Goal: Task Accomplishment & Management: Manage account settings

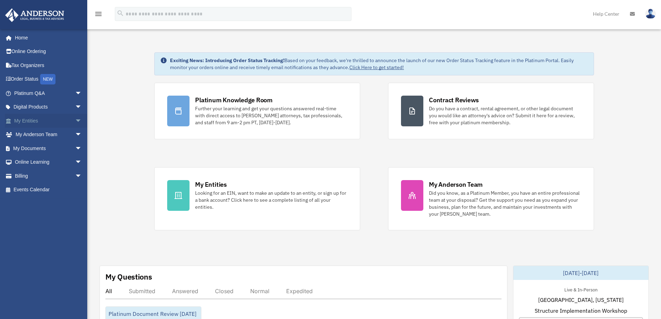
click at [75, 119] on span "arrow_drop_down" at bounding box center [82, 121] width 14 height 14
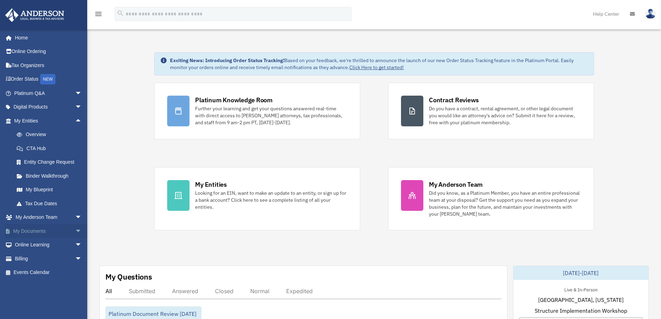
click at [75, 228] on span "arrow_drop_down" at bounding box center [82, 231] width 14 height 14
click at [35, 242] on link "Box" at bounding box center [51, 245] width 83 height 14
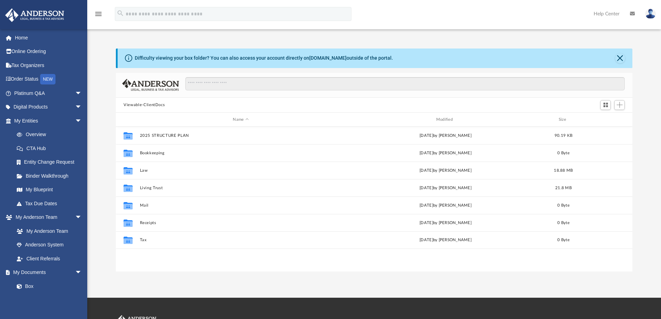
scroll to position [6, 6]
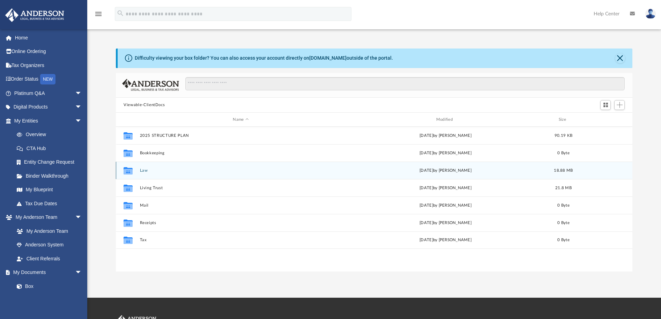
click at [145, 171] on button "Law" at bounding box center [241, 170] width 202 height 5
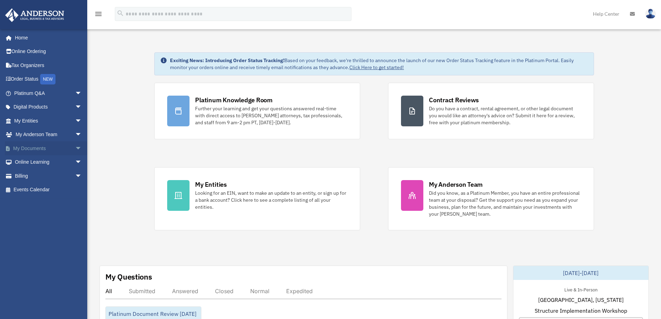
click at [30, 146] on link "My Documents arrow_drop_down" at bounding box center [49, 148] width 88 height 14
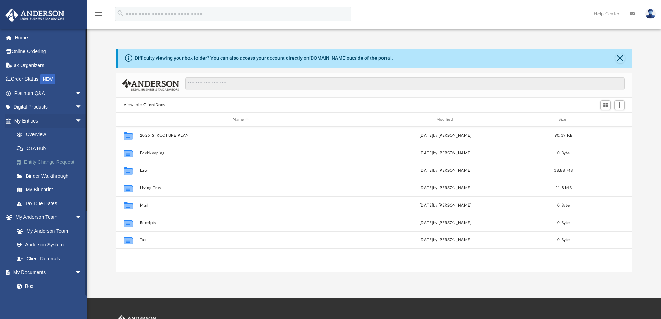
scroll to position [154, 511]
click at [75, 119] on span "arrow_drop_down" at bounding box center [82, 121] width 14 height 14
click at [29, 199] on link "Box" at bounding box center [51, 203] width 83 height 14
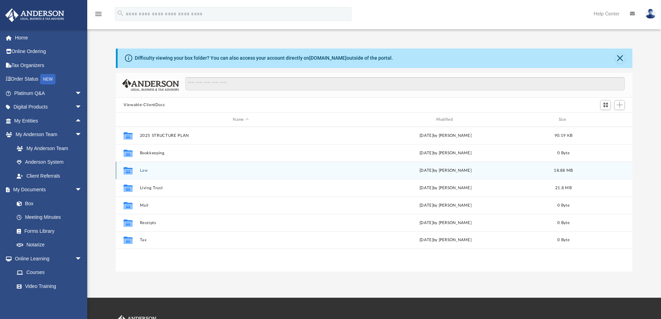
click at [172, 171] on button "Law" at bounding box center [241, 170] width 202 height 5
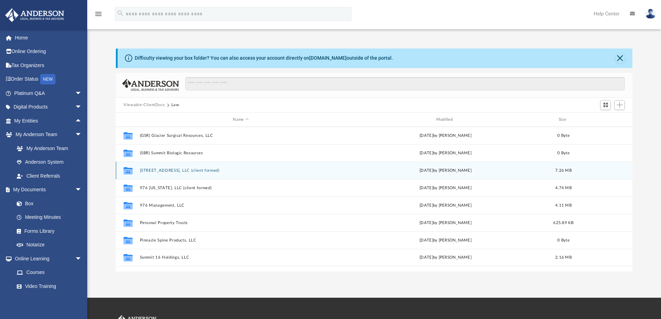
click at [177, 170] on button "[STREET_ADDRESS], LLC (client formed)" at bounding box center [241, 170] width 202 height 5
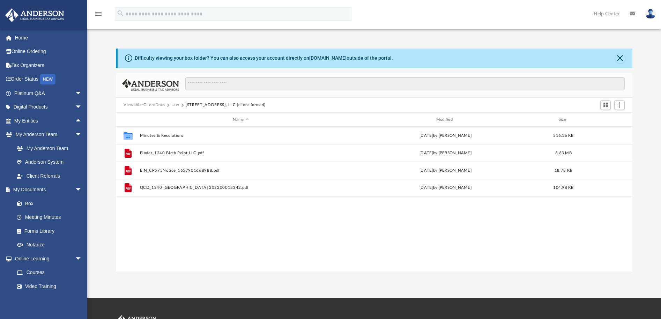
click at [174, 106] on button "Law" at bounding box center [175, 105] width 8 height 6
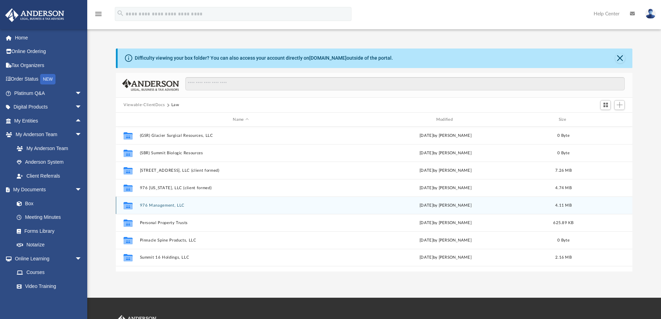
click at [168, 204] on button "976 Management, LLC" at bounding box center [241, 205] width 202 height 5
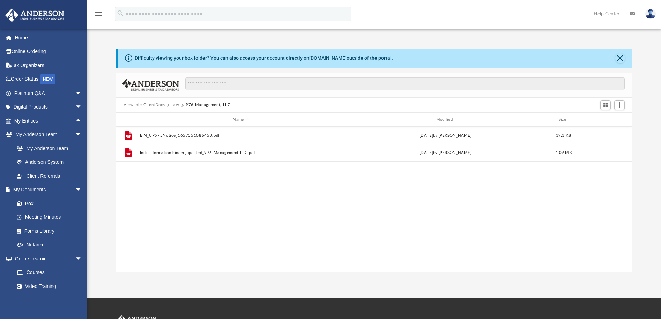
click at [173, 104] on button "Law" at bounding box center [175, 105] width 8 height 6
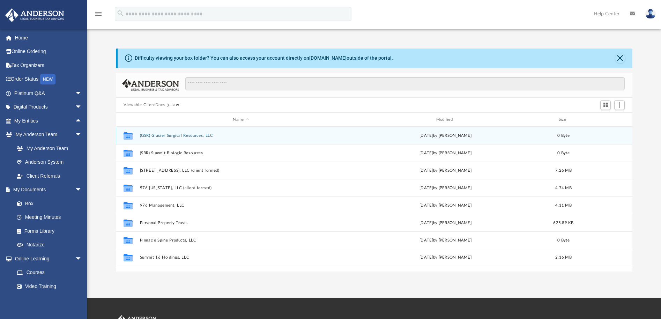
click at [157, 136] on button "(GSR) Glacier Surgical Resources, LLC" at bounding box center [241, 135] width 202 height 5
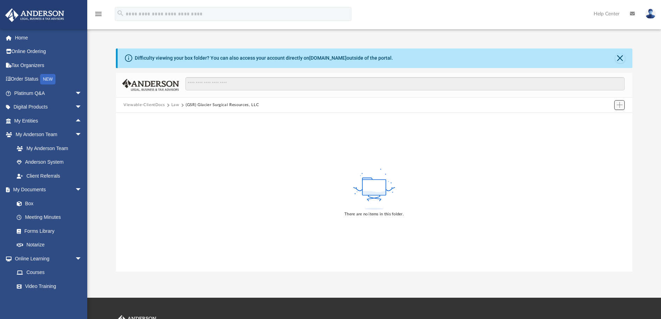
click at [619, 105] on span "Add" at bounding box center [620, 105] width 6 height 6
click at [607, 119] on li "Upload" at bounding box center [609, 119] width 22 height 7
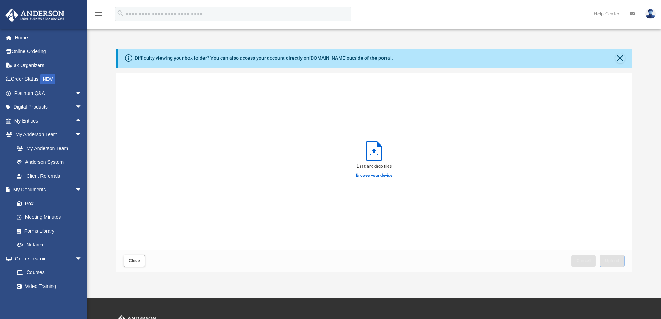
scroll to position [172, 511]
click at [373, 157] on icon "Upload" at bounding box center [373, 151] width 15 height 18
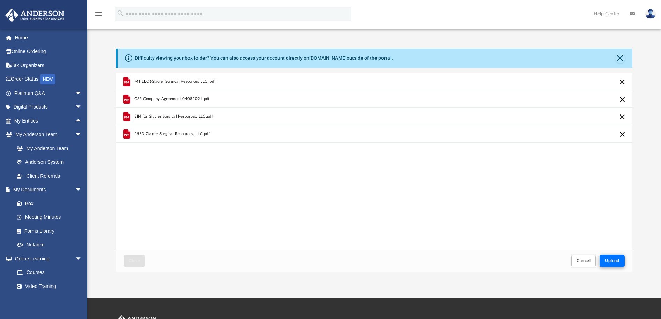
click at [613, 260] on span "Upload" at bounding box center [612, 261] width 15 height 4
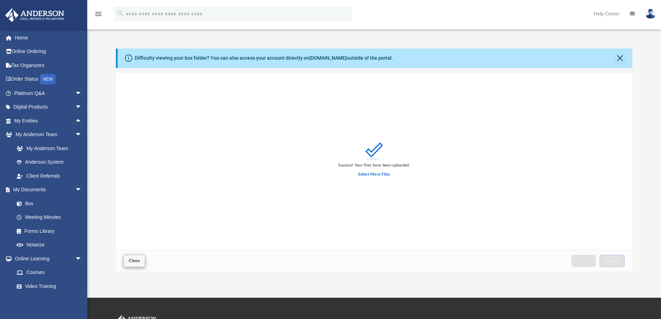
click at [131, 260] on span "Close" at bounding box center [134, 261] width 11 height 4
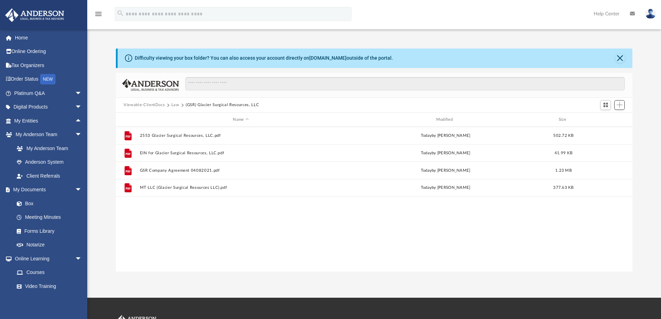
scroll to position [154, 511]
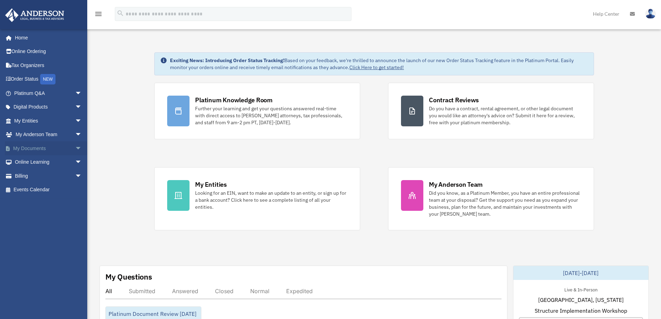
click at [75, 146] on span "arrow_drop_down" at bounding box center [82, 148] width 14 height 14
click at [28, 162] on link "Box" at bounding box center [51, 162] width 83 height 14
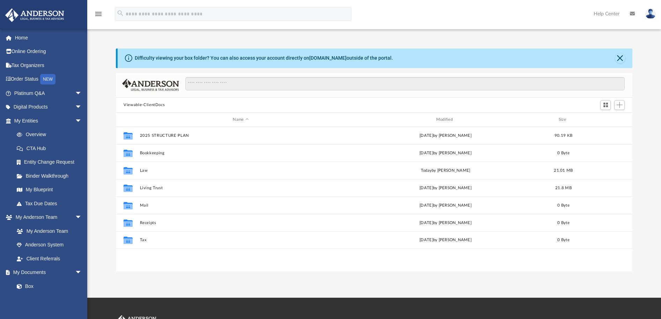
scroll to position [6, 6]
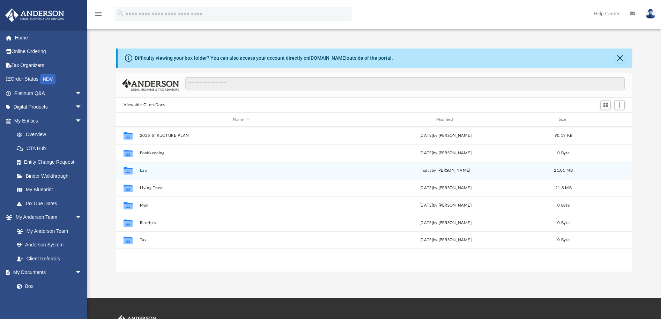
click at [143, 170] on button "Law" at bounding box center [241, 170] width 202 height 5
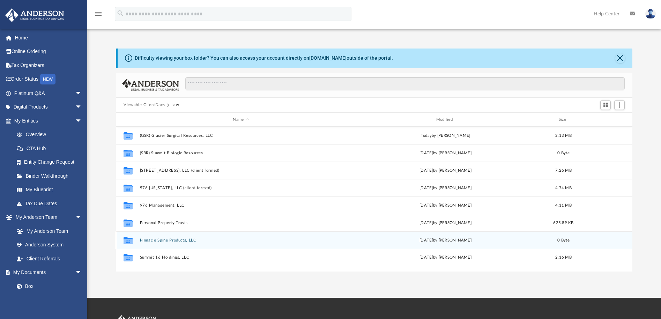
click at [217, 241] on button "Pinnacle Spine Products, LLC" at bounding box center [241, 240] width 202 height 5
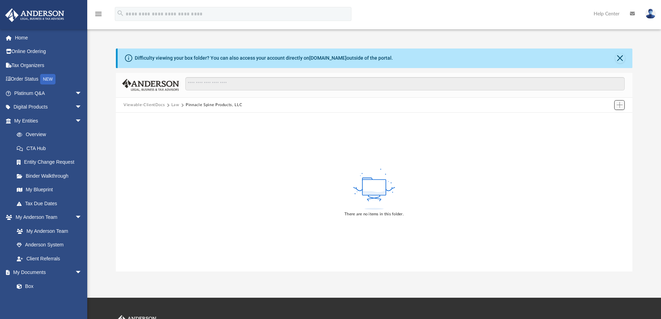
click at [618, 106] on span "Add" at bounding box center [620, 105] width 6 height 6
click at [604, 119] on li "Upload" at bounding box center [609, 119] width 22 height 7
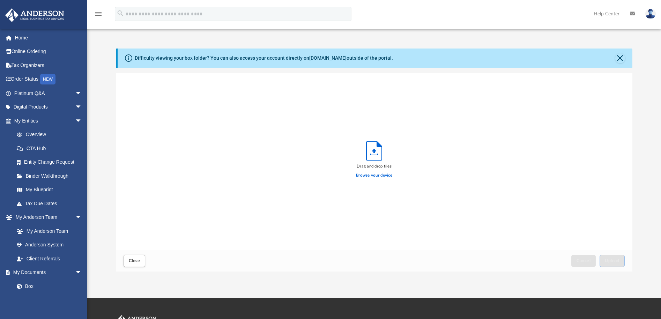
scroll to position [172, 511]
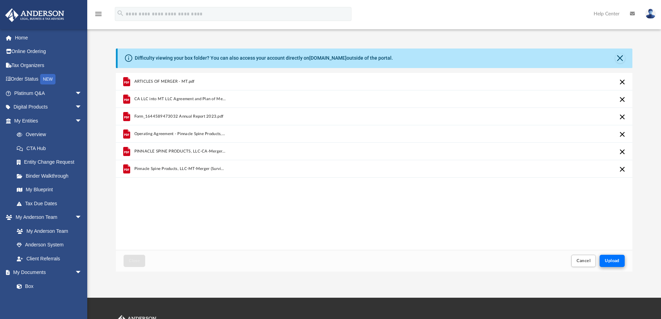
click at [614, 261] on span "Upload" at bounding box center [612, 261] width 15 height 4
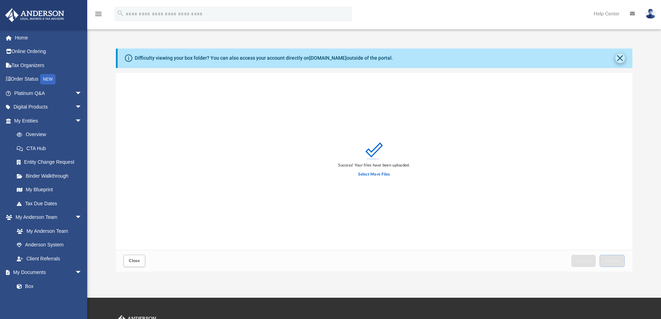
click at [620, 58] on button "Close" at bounding box center [620, 58] width 10 height 10
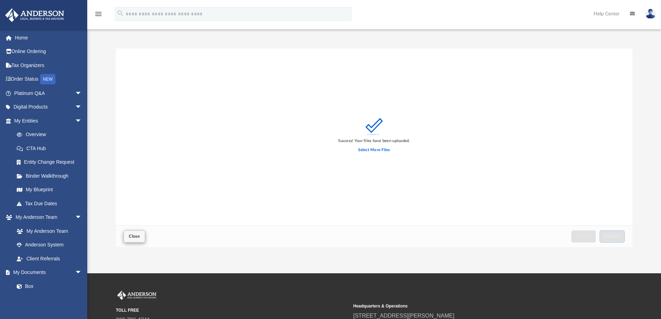
click at [138, 235] on span "Close" at bounding box center [134, 236] width 11 height 4
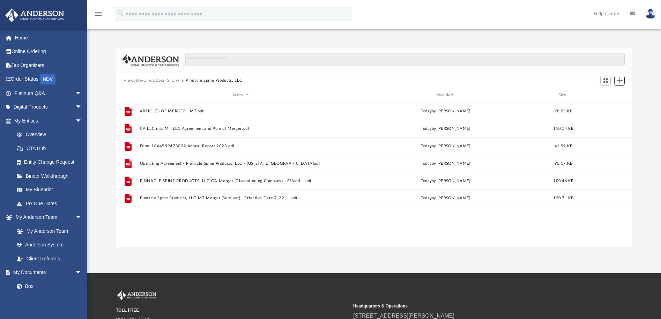
scroll to position [154, 511]
click at [175, 82] on button "Law" at bounding box center [175, 80] width 8 height 6
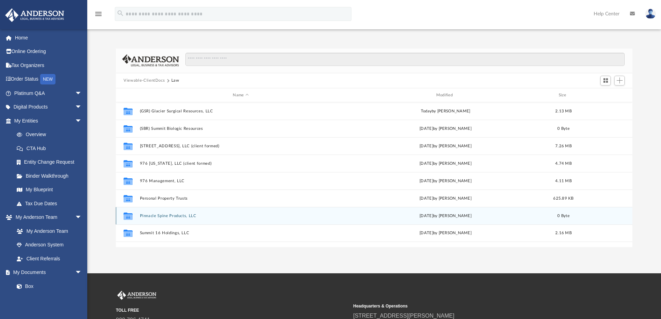
click at [278, 218] on button "Pinnacle Spine Products, LLC" at bounding box center [241, 216] width 202 height 5
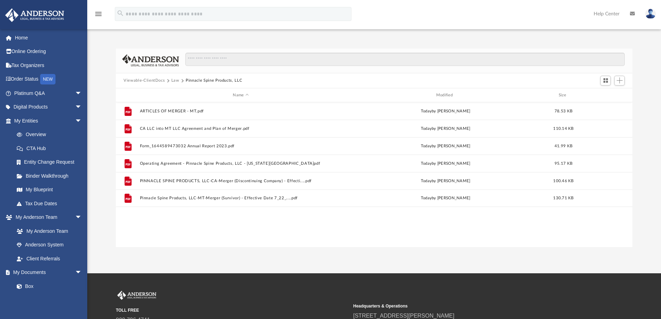
click at [294, 229] on div "File ARTICLES OF MERGER - MT.pdf today by Jim Lynn 78.53 KB File CA LLC into MT…" at bounding box center [374, 174] width 516 height 144
click at [175, 81] on button "Law" at bounding box center [175, 80] width 8 height 6
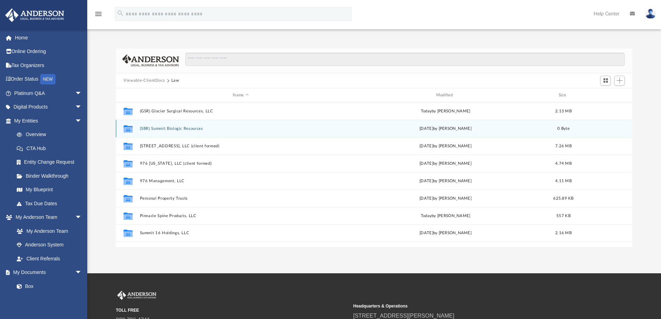
click at [245, 125] on div "Collaborated Folder (SBR) Summit Biologic Resources Wed Sep 17 2025 by Jim Lynn…" at bounding box center [374, 128] width 516 height 17
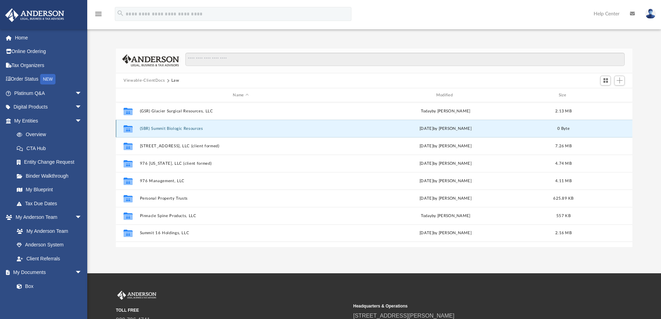
click at [181, 129] on button "(SBR) Summit Biologic Resources" at bounding box center [241, 128] width 202 height 5
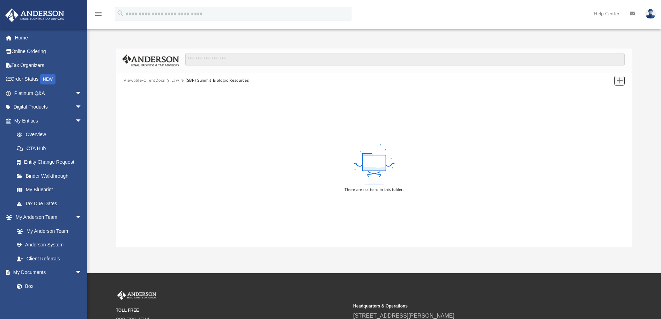
click at [617, 79] on span "Add" at bounding box center [620, 80] width 6 height 6
click at [601, 95] on li "Upload" at bounding box center [609, 94] width 22 height 7
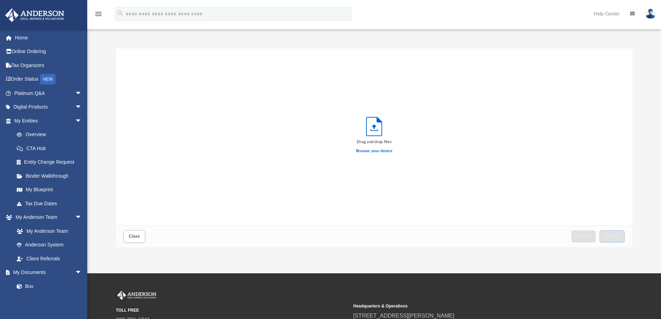
scroll to position [172, 511]
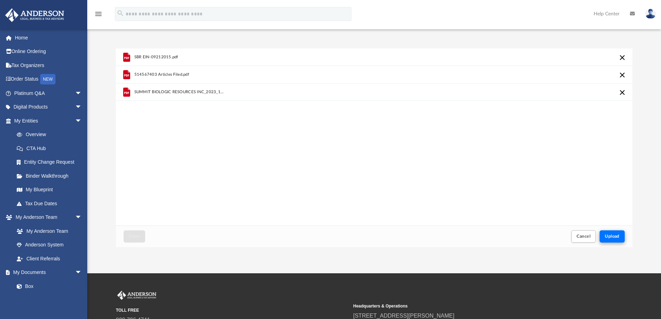
click at [612, 236] on span "Upload" at bounding box center [612, 236] width 15 height 4
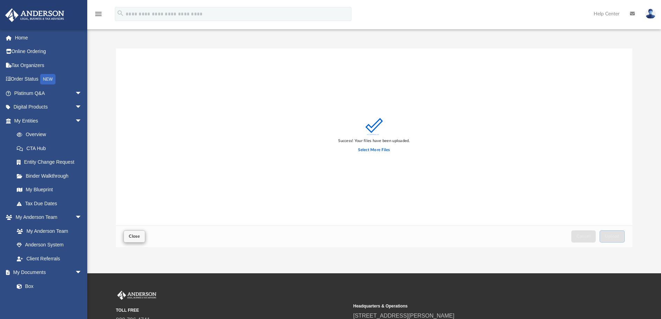
click at [132, 234] on span "Close" at bounding box center [134, 236] width 11 height 4
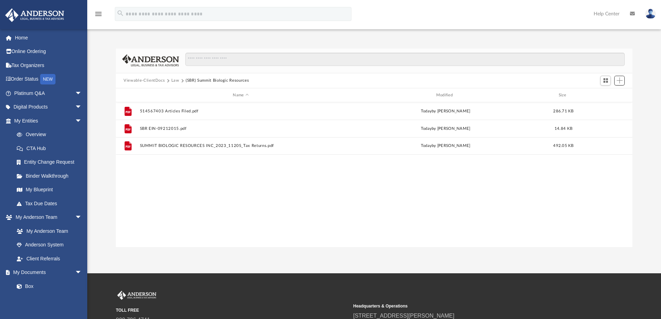
scroll to position [154, 511]
click at [140, 81] on button "Viewable-ClientDocs" at bounding box center [144, 80] width 41 height 6
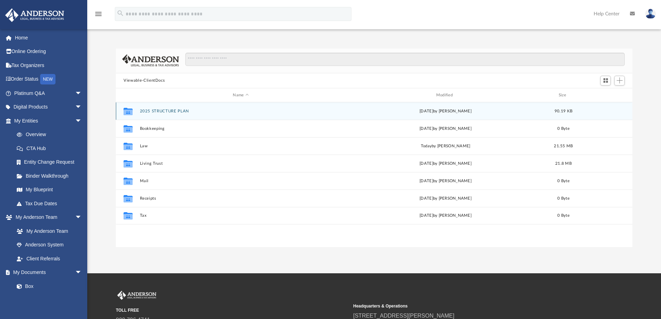
click at [170, 111] on button "2025 STRUCTURE PLAN" at bounding box center [241, 111] width 202 height 5
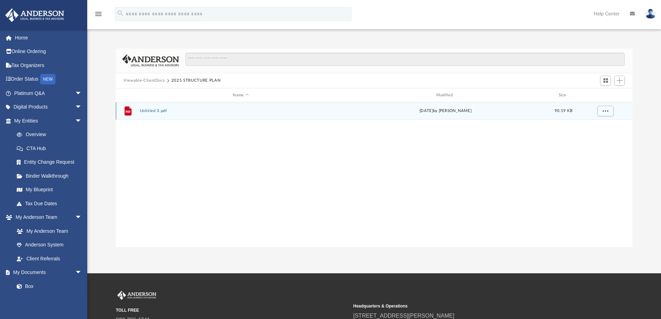
click at [154, 112] on button "Untitled 3.pdf" at bounding box center [241, 111] width 202 height 5
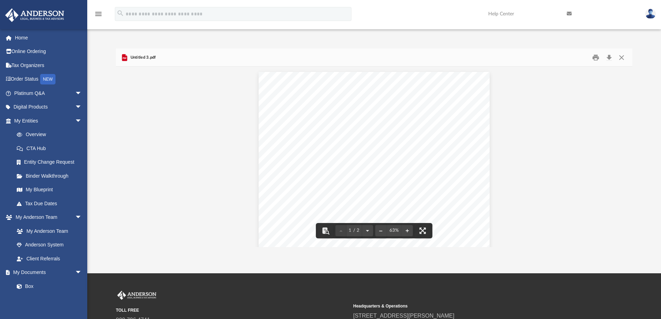
click at [578, 92] on div "Document Viewer" at bounding box center [374, 256] width 516 height 378
click at [621, 59] on button "Close" at bounding box center [621, 57] width 13 height 11
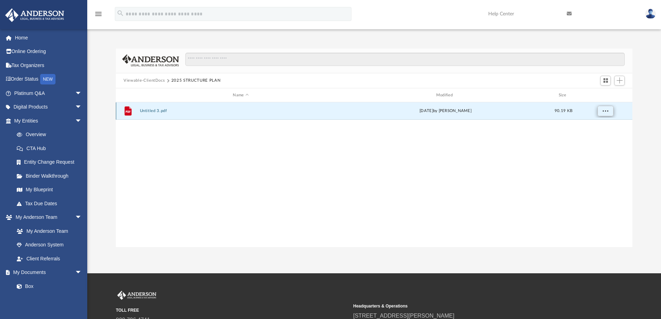
click at [607, 110] on span "More options" at bounding box center [606, 111] width 6 height 4
click at [472, 157] on div "File Untitled 3.pdf Thu Apr 17 2025 by Jim Lynn 90.19 KB" at bounding box center [374, 174] width 516 height 144
click at [620, 83] on span "Add" at bounding box center [620, 80] width 6 height 6
click at [602, 97] on li "Upload" at bounding box center [609, 94] width 22 height 7
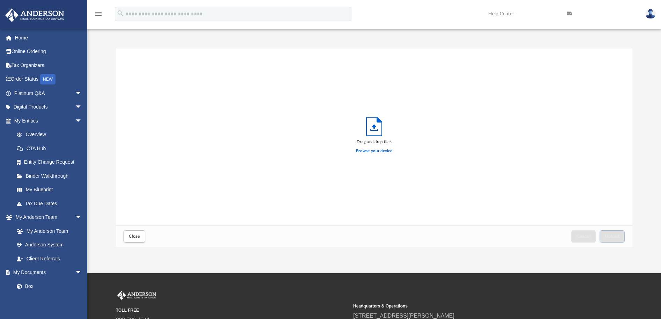
scroll to position [172, 511]
click at [372, 151] on label "Browse your device" at bounding box center [374, 151] width 36 height 6
click at [0, 0] on input "Browse your device" at bounding box center [0, 0] width 0 height 0
click at [368, 152] on label "Browse your device" at bounding box center [374, 151] width 36 height 6
click at [0, 0] on input "Browse your device" at bounding box center [0, 0] width 0 height 0
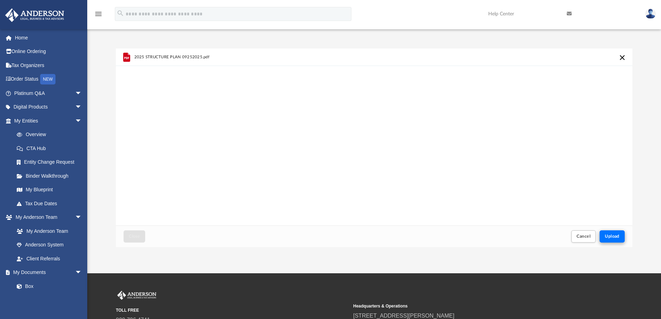
click at [612, 234] on span "Upload" at bounding box center [612, 236] width 15 height 4
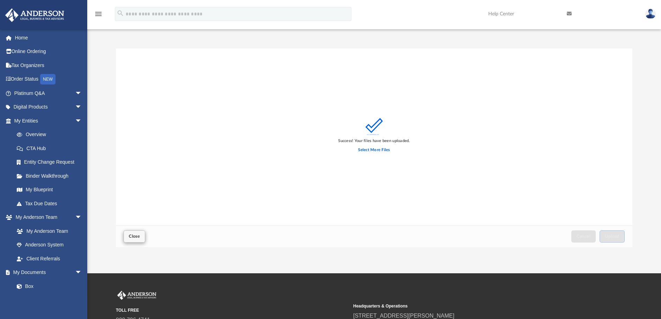
click at [136, 234] on span "Close" at bounding box center [134, 236] width 11 height 4
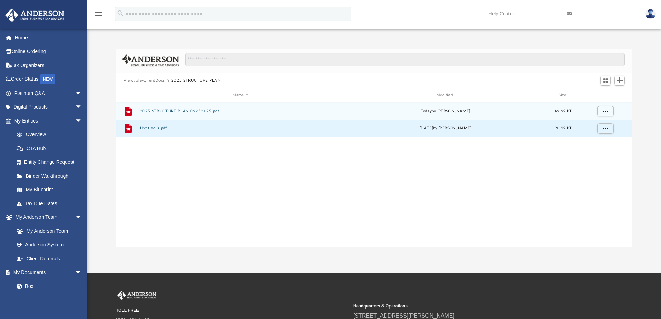
click at [211, 111] on button "2025 STRUCTURE PLAN 09252025.pdf" at bounding box center [241, 111] width 202 height 5
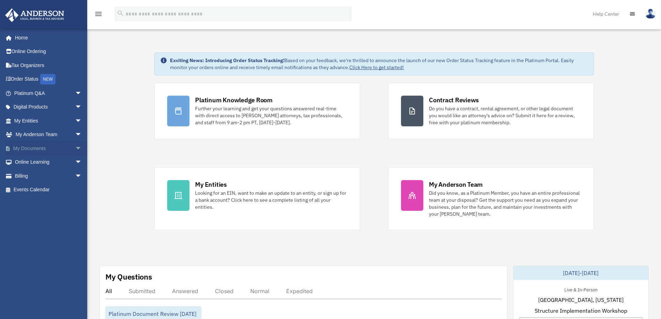
click at [75, 146] on span "arrow_drop_down" at bounding box center [82, 148] width 14 height 14
click at [27, 159] on link "Box" at bounding box center [51, 162] width 83 height 14
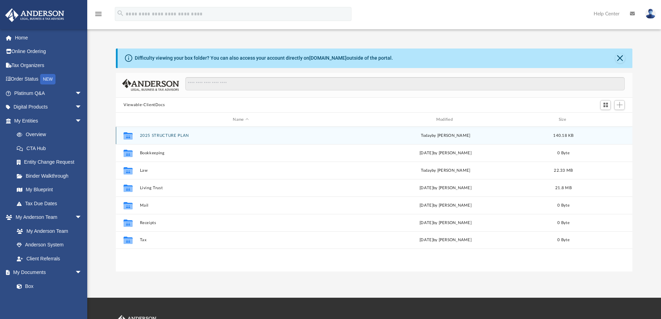
scroll to position [154, 511]
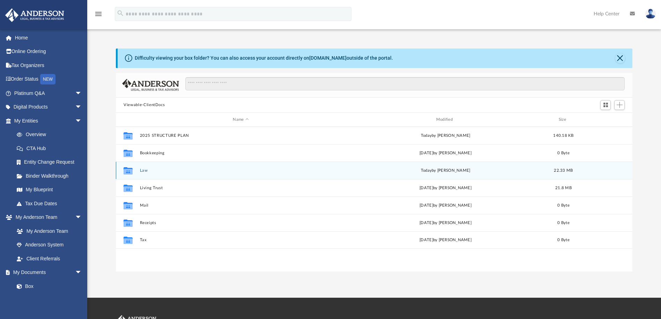
click at [142, 172] on button "Law" at bounding box center [241, 170] width 202 height 5
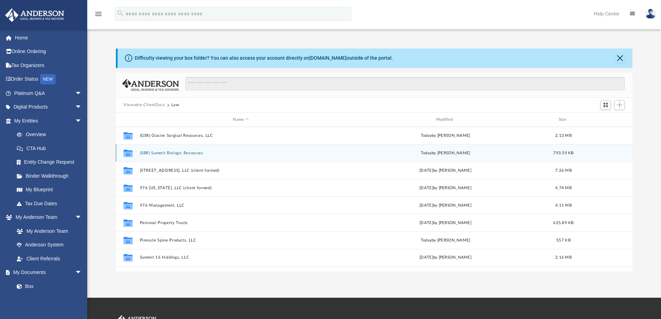
click at [171, 152] on button "(SBR) Summit Biologic Resources" at bounding box center [241, 153] width 202 height 5
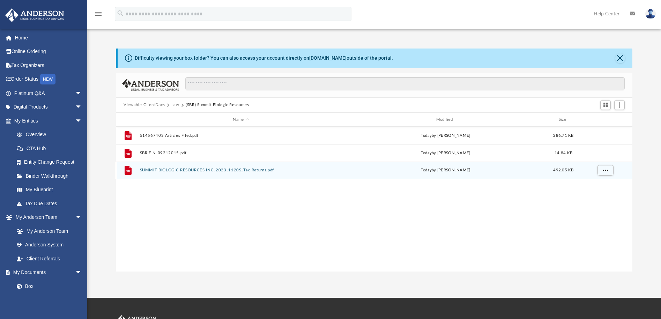
click at [170, 170] on button "SUMMIT BIOLOGIC RESOURCES INC_2023_1120S_Tax Returns.pdf" at bounding box center [241, 170] width 202 height 5
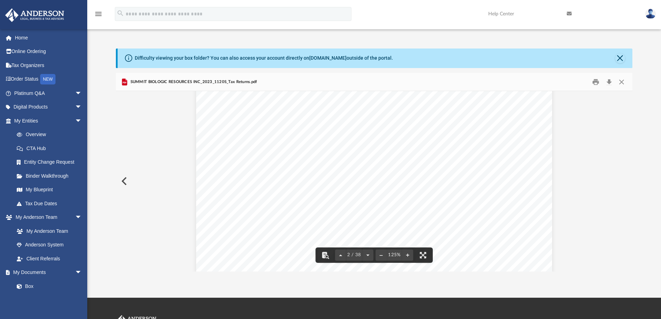
scroll to position [539, 0]
click at [622, 59] on button "Close" at bounding box center [620, 58] width 10 height 10
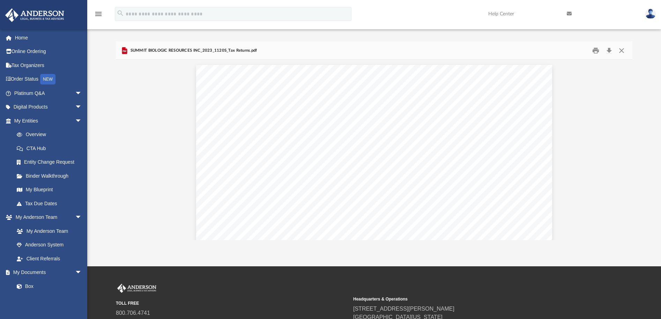
scroll to position [0, 0]
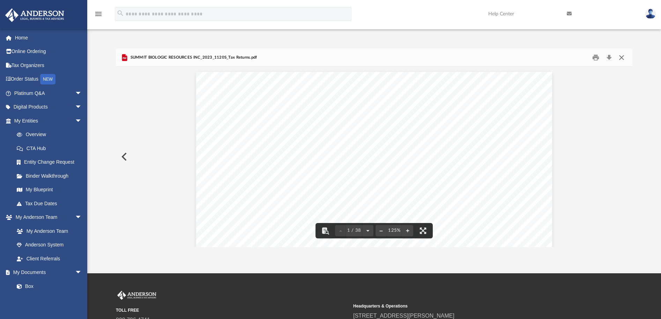
click at [621, 59] on button "Close" at bounding box center [621, 57] width 13 height 11
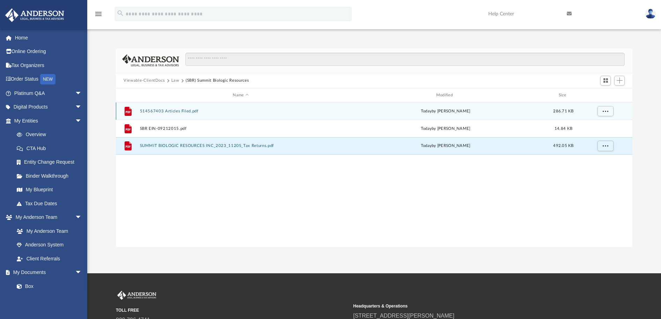
click at [164, 112] on button "514567403 Articles Filed.pdf" at bounding box center [241, 111] width 202 height 5
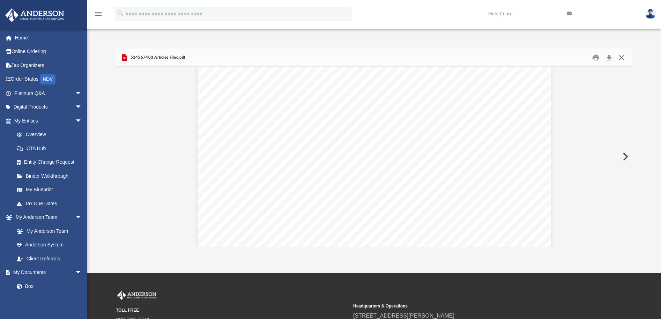
click at [621, 57] on button "Close" at bounding box center [621, 57] width 13 height 11
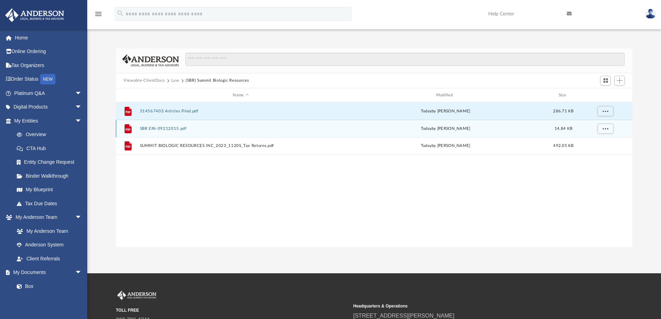
click at [167, 130] on button "SBR EIN-09212015.pdf" at bounding box center [241, 128] width 202 height 5
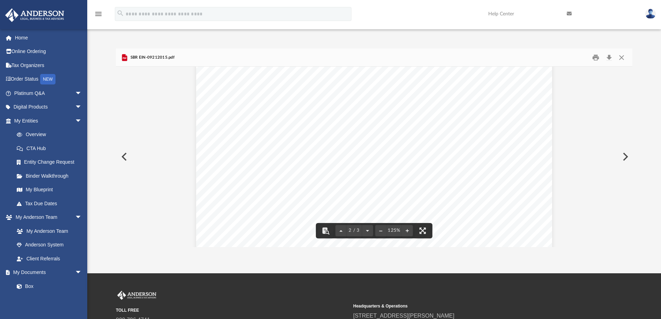
scroll to position [679, 0]
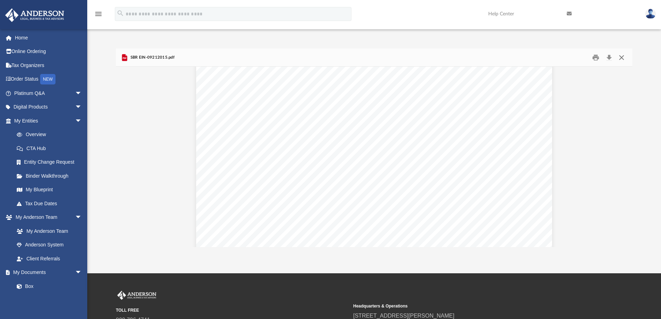
click at [622, 57] on button "Close" at bounding box center [621, 57] width 13 height 11
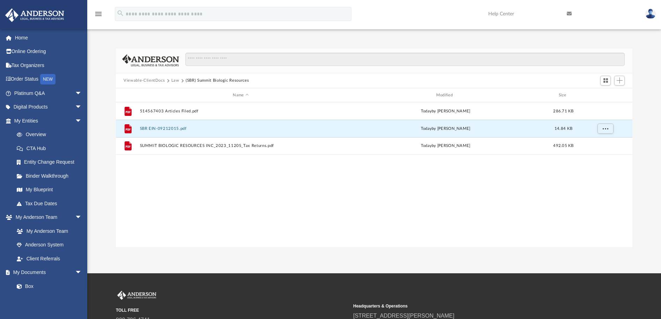
click at [172, 80] on button "Law" at bounding box center [175, 80] width 8 height 6
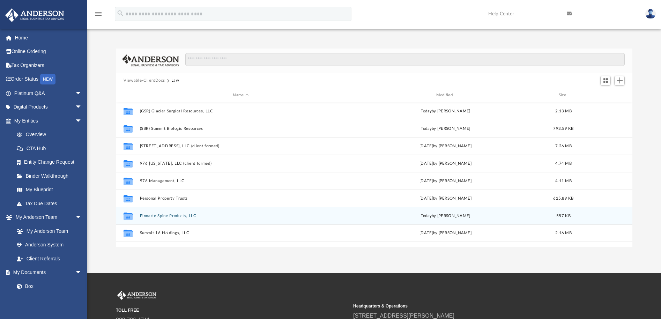
click at [177, 216] on button "Pinnacle Spine Products, LLC" at bounding box center [241, 216] width 202 height 5
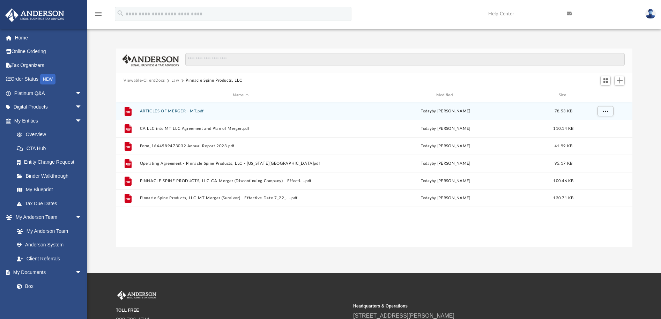
click at [161, 111] on button "ARTICLES OF MERGER - MT.pdf" at bounding box center [241, 111] width 202 height 5
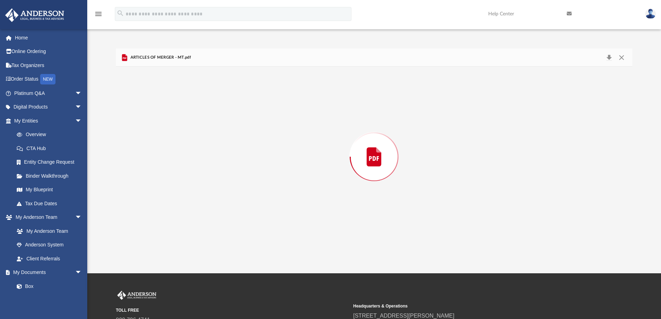
click at [161, 111] on div "Preview" at bounding box center [374, 157] width 516 height 180
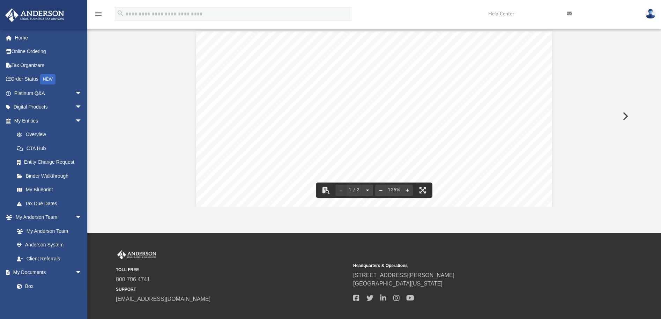
scroll to position [0, 0]
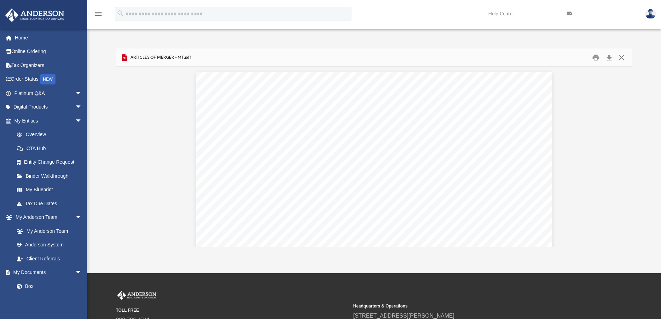
click at [623, 56] on button "Close" at bounding box center [621, 57] width 13 height 11
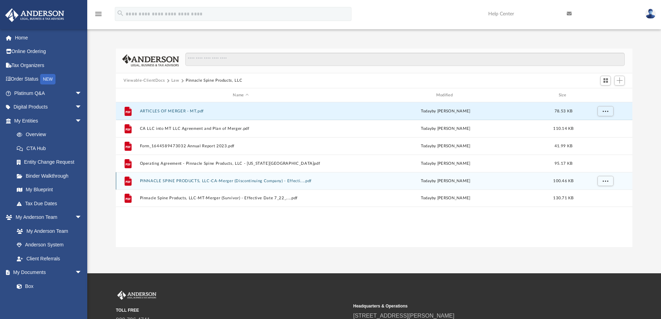
click at [234, 181] on button "PINNACLE SPINE PRODUCTS, LLC-CA-Merger (Discontinuing Company) - Effecti....pdf" at bounding box center [241, 181] width 202 height 5
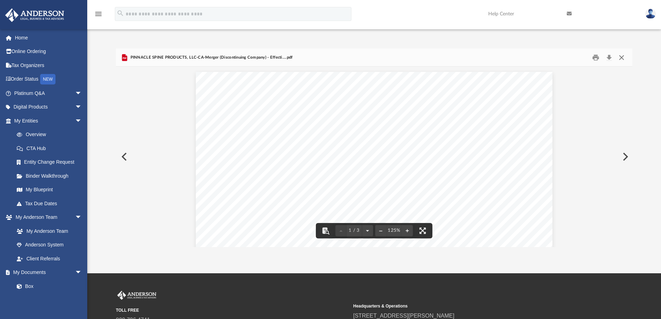
click at [621, 58] on button "Close" at bounding box center [621, 57] width 13 height 11
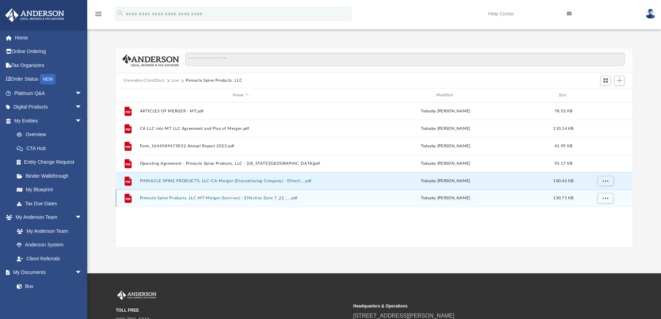
click at [231, 199] on button "Pinnacle Spine Products, LLC-MT-Merger (Survivor) - Effective Date 7_22_....pdf" at bounding box center [241, 198] width 202 height 5
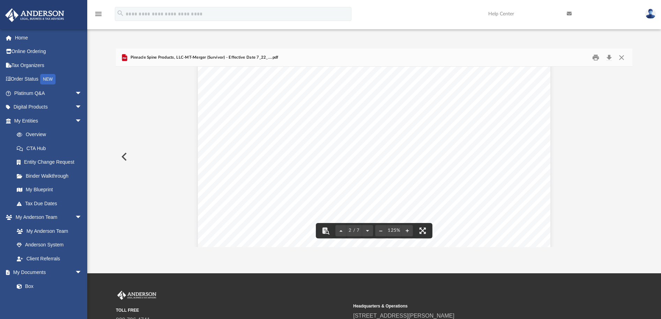
scroll to position [584, 0]
click at [623, 56] on button "Close" at bounding box center [621, 57] width 13 height 11
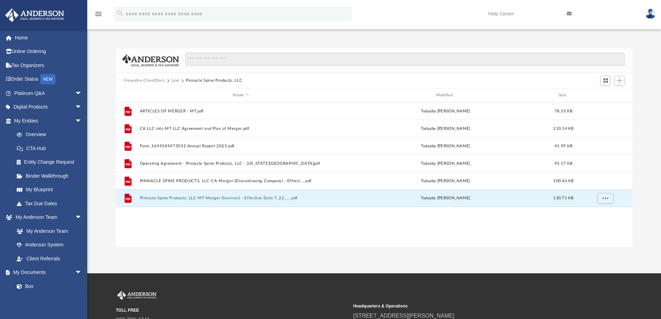
click at [174, 78] on button "Law" at bounding box center [175, 80] width 8 height 6
